Goal: Task Accomplishment & Management: Complete application form

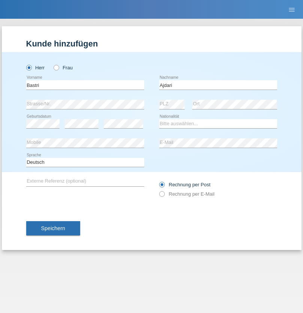
type input "Ajdari"
select select "MK"
select select "C"
select select "01"
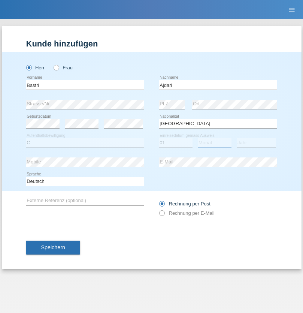
select select "02"
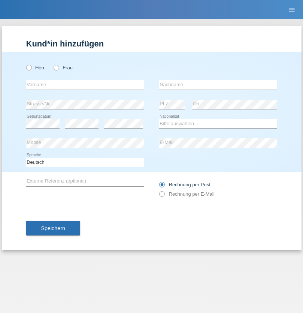
radio input "true"
click at [85, 85] on input "text" at bounding box center [85, 84] width 118 height 9
type input "[PERSON_NAME]"
click at [218, 85] on input "text" at bounding box center [218, 84] width 118 height 9
type input "Jetmir"
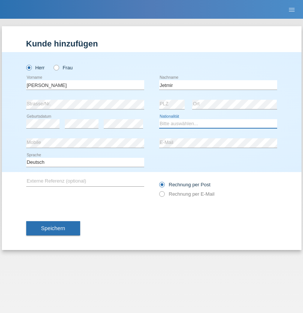
select select "CH"
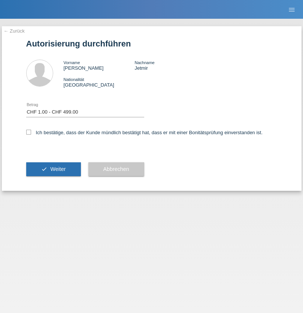
select select "1"
checkbox input "true"
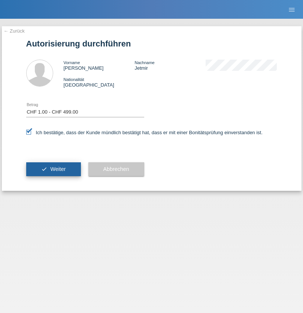
click at [53, 169] on span "Weiter" at bounding box center [57, 169] width 15 height 6
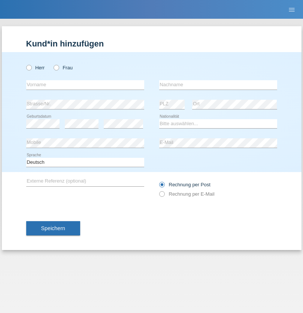
radio input "true"
click at [85, 85] on input "text" at bounding box center [85, 84] width 118 height 9
type input "Alban"
click at [218, 85] on input "text" at bounding box center [218, 84] width 118 height 9
type input "Selmonaj"
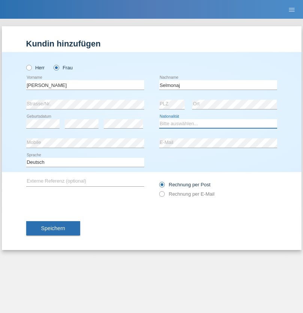
select select "CH"
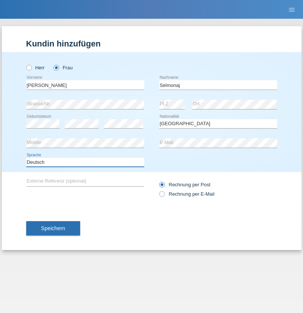
select select "en"
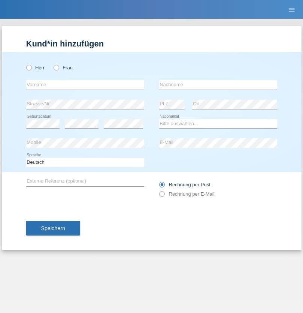
radio input "true"
click at [85, 85] on input "text" at bounding box center [85, 84] width 118 height 9
type input "Jens"
click at [218, 85] on input "text" at bounding box center [218, 84] width 118 height 9
type input "Mehlhorn"
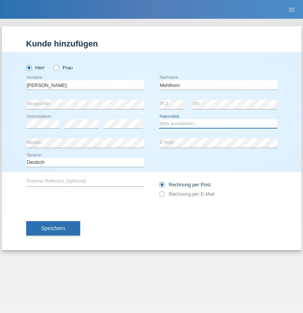
select select "CH"
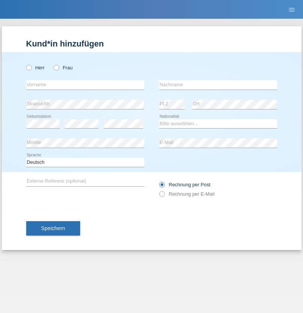
radio input "true"
click at [85, 85] on input "text" at bounding box center [85, 84] width 118 height 9
type input "Cristina"
click at [218, 85] on input "text" at bounding box center [218, 84] width 118 height 9
type input "Papuc"
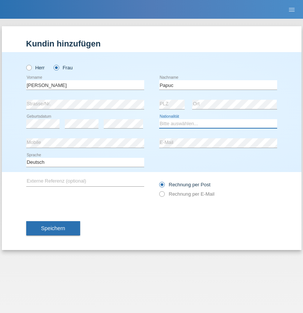
select select "RO"
select select "C"
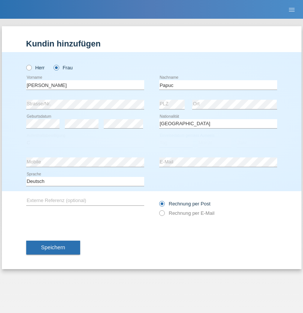
select select "30"
select select "07"
select select "2019"
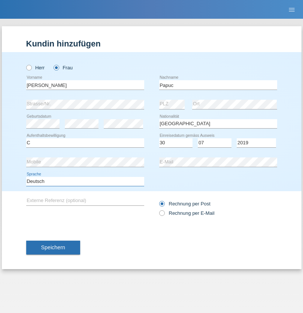
select select "en"
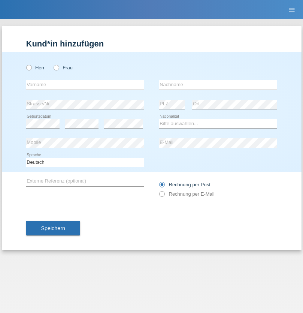
radio input "true"
click at [85, 85] on input "text" at bounding box center [85, 84] width 118 height 9
type input "Dikbaş"
click at [218, 85] on input "text" at bounding box center [218, 84] width 118 height 9
type input "Nuray"
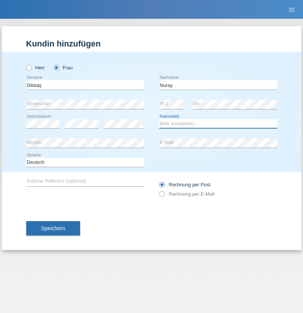
select select "TR"
select select "C"
select select "09"
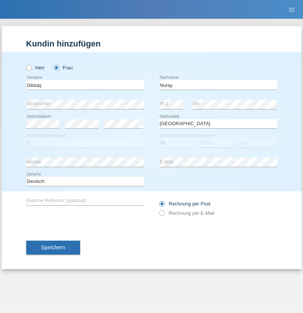
select select "11"
select select "1994"
